Goal: Browse casually: Explore the website without a specific task or goal

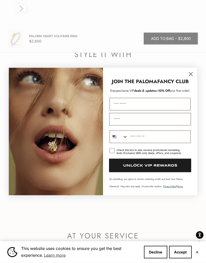
scroll to position [693, 0]
click at [196, 81] on form "JOIN THE PALOMA FANCY CLUB Enjoy exclusive VIP deals & updates + 10% Off your f…" at bounding box center [103, 132] width 188 height 128
click at [191, 78] on circle "Close dialog" at bounding box center [191, 74] width 8 height 8
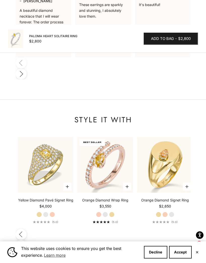
scroll to position [0, 297]
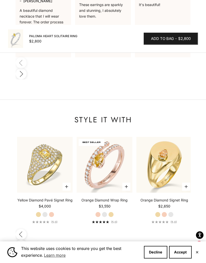
click at [108, 139] on img at bounding box center [104, 164] width 61 height 61
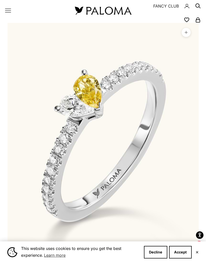
scroll to position [0, 0]
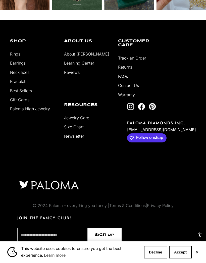
scroll to position [1836, 0]
click at [17, 75] on link "Necklaces" at bounding box center [19, 72] width 19 height 5
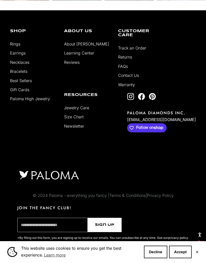
click at [31, 71] on li "Bracelets" at bounding box center [33, 71] width 46 height 7
click at [21, 70] on link "Bracelets" at bounding box center [18, 71] width 17 height 5
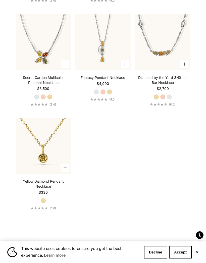
scroll to position [700, 0]
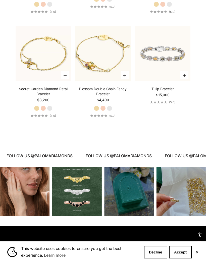
scroll to position [377, 0]
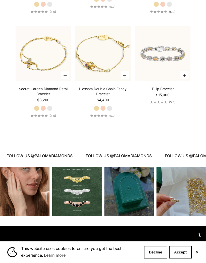
click at [174, 76] on img at bounding box center [162, 53] width 61 height 61
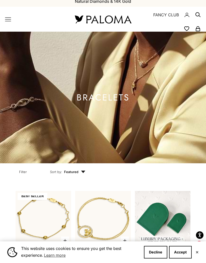
scroll to position [0, 0]
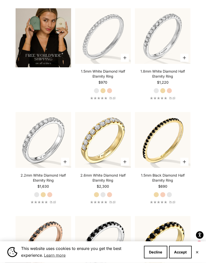
scroll to position [1117, 0]
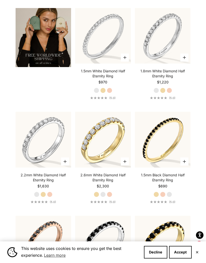
click at [56, 53] on img at bounding box center [44, 37] width 56 height 59
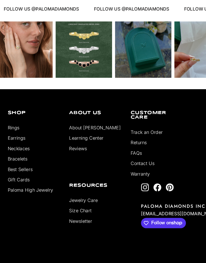
scroll to position [1778, 0]
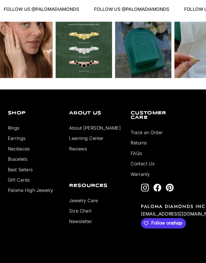
click at [85, 61] on div "Instagram post opens in a popup" at bounding box center [76, 43] width 49 height 49
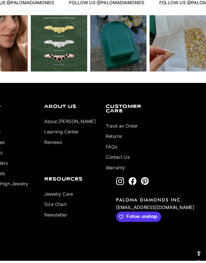
scroll to position [1772, 0]
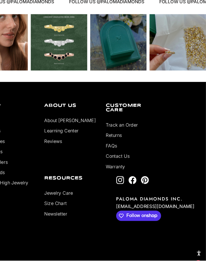
click at [157, 60] on div "Instagram post opens in a popup" at bounding box center [180, 49] width 49 height 49
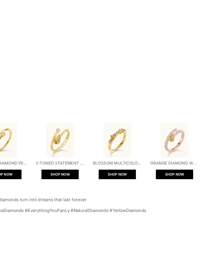
scroll to position [0, 0]
click at [76, 14] on video "Instagram post #4 details" at bounding box center [103, 63] width 201 height 100
click at [12, 13] on video "Instagram post #4 details" at bounding box center [103, 63] width 201 height 100
